Goal: Information Seeking & Learning: Find specific fact

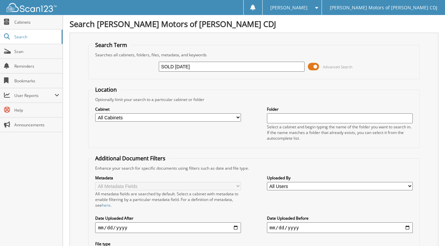
type input "SOLD [DATE]"
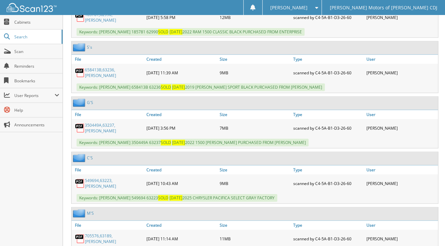
scroll to position [399, 0]
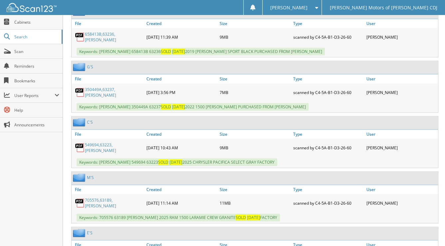
click at [124, 197] on link "705576,63189,[PERSON_NAME]" at bounding box center [114, 202] width 58 height 11
